Goal: Download file/media

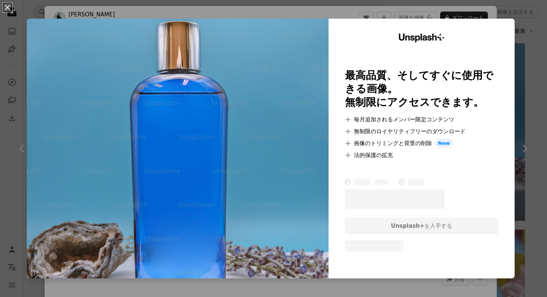
scroll to position [35, 0]
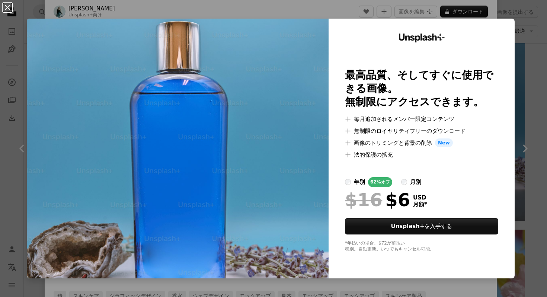
click at [9, 8] on button "An X shape" at bounding box center [7, 7] width 9 height 9
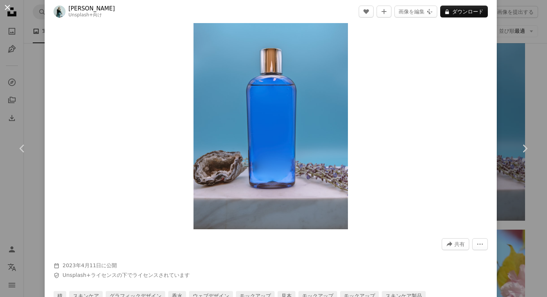
click at [6, 7] on button "An X shape" at bounding box center [7, 7] width 9 height 9
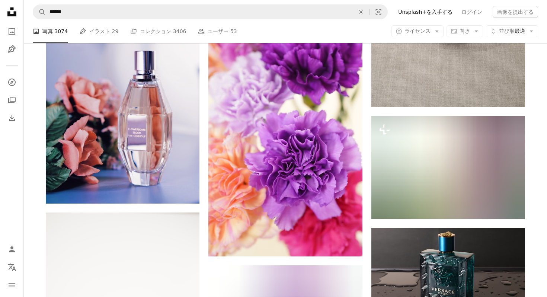
scroll to position [20502, 0]
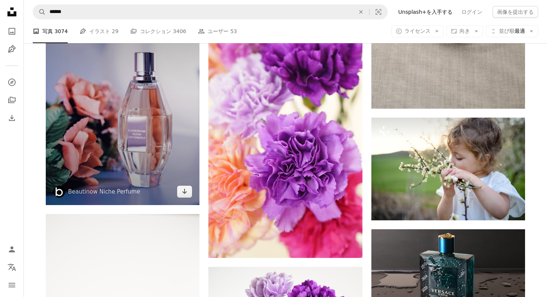
click at [141, 146] on img at bounding box center [123, 102] width 154 height 206
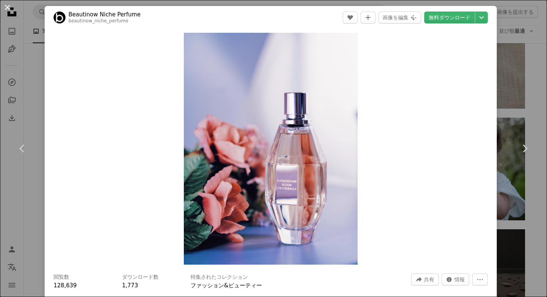
click at [7, 8] on button "An X shape" at bounding box center [7, 7] width 9 height 9
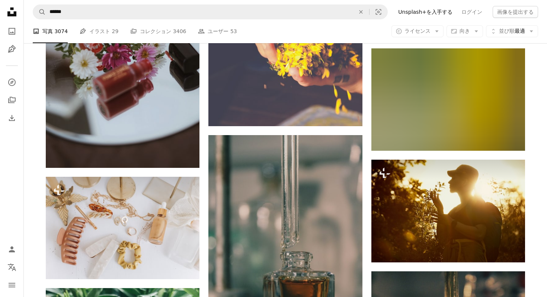
scroll to position [25509, 0]
